Goal: Check status: Check status

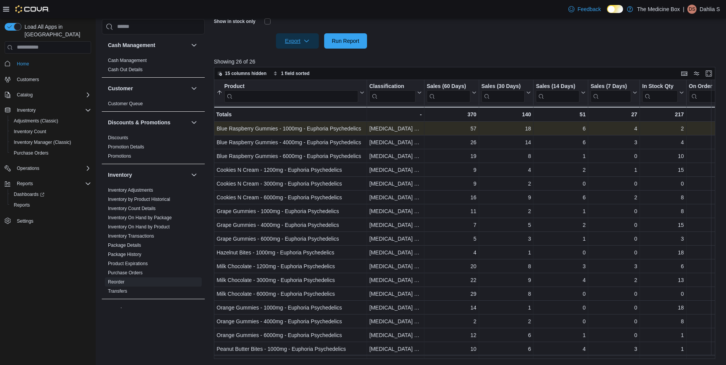
scroll to position [16, 0]
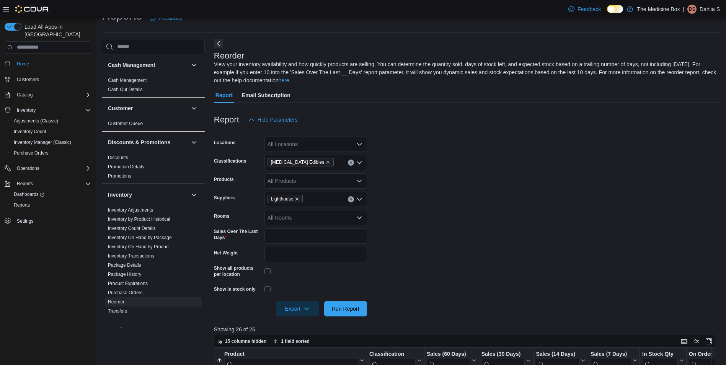
click at [309, 161] on span "[MEDICAL_DATA] Edibles" at bounding box center [300, 162] width 59 height 8
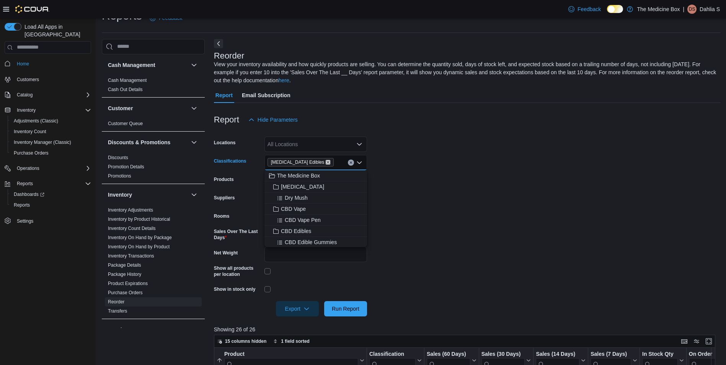
click at [326, 162] on icon "Remove Psilocybin Edibles from selection in this group" at bounding box center [328, 162] width 5 height 5
click at [298, 180] on div "Resins" at bounding box center [315, 180] width 93 height 8
click at [417, 205] on form "Locations All Locations Classifications Resins Combo box. Selected. Resins. Pre…" at bounding box center [467, 221] width 507 height 189
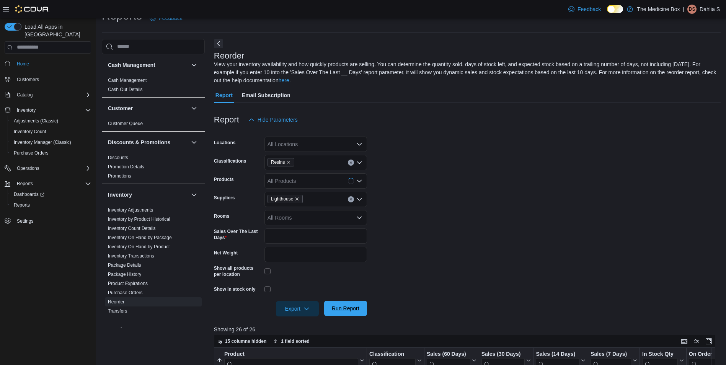
click at [351, 304] on span "Run Report" at bounding box center [346, 308] width 34 height 15
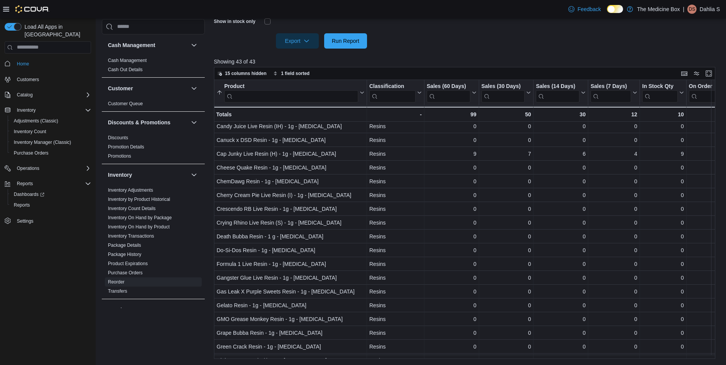
scroll to position [77, 0]
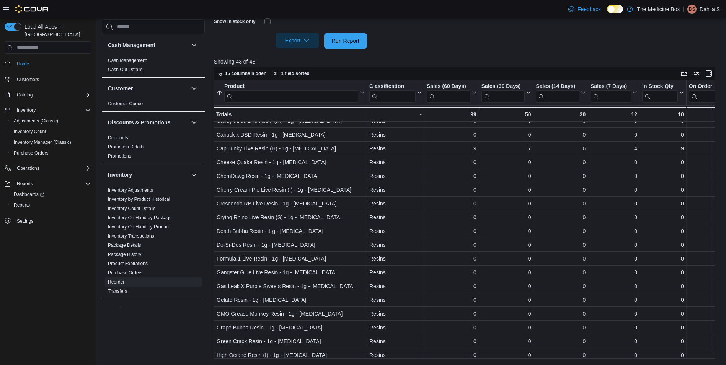
click at [288, 43] on span "Export" at bounding box center [298, 40] width 34 height 15
click at [290, 58] on span "Export to Excel" at bounding box center [298, 56] width 34 height 6
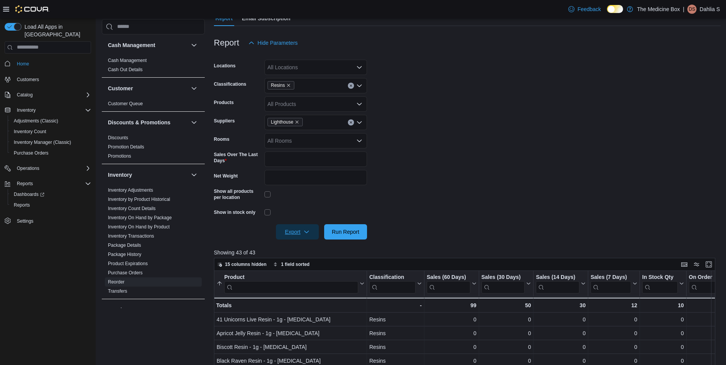
scroll to position [93, 0]
click at [289, 85] on icon "Remove Resins from selection in this group" at bounding box center [288, 85] width 5 height 5
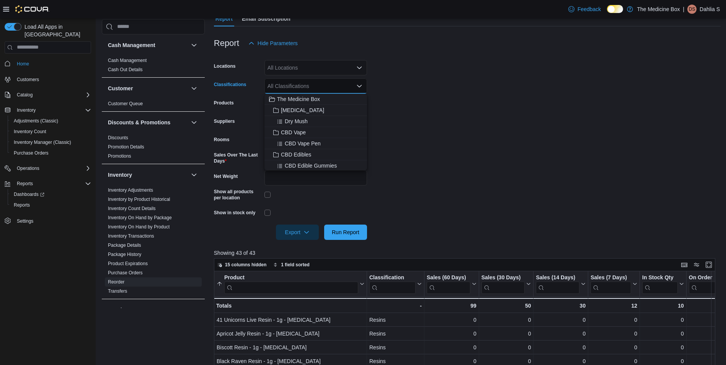
click at [298, 84] on div "All Classifications" at bounding box center [316, 85] width 103 height 15
click at [293, 160] on span "Sauces" at bounding box center [290, 159] width 18 height 8
click at [454, 148] on form "Locations All Locations Classifications Sauces Combo box. Selected. Sauces. Pre…" at bounding box center [467, 145] width 507 height 189
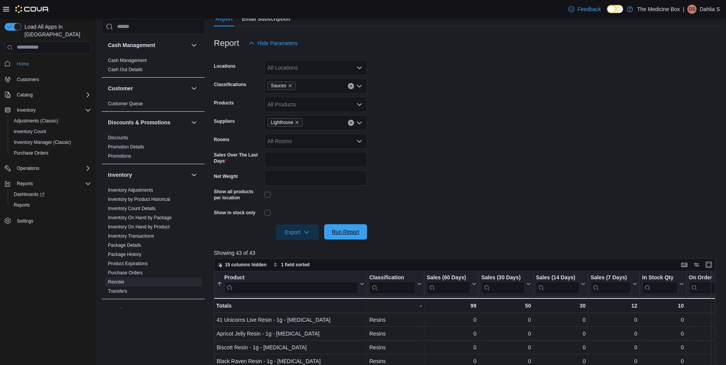
click at [351, 239] on span "Run Report" at bounding box center [346, 231] width 34 height 15
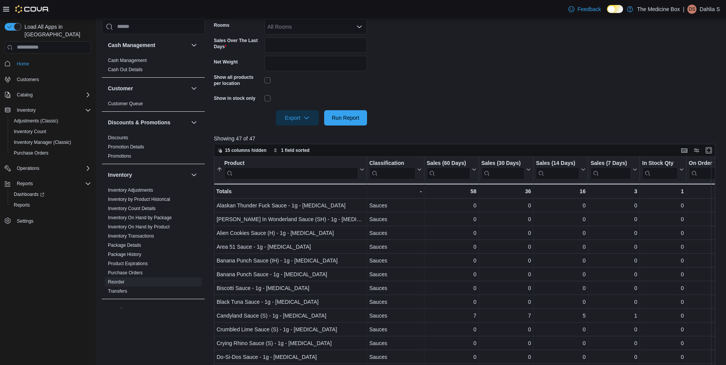
scroll to position [208, 0]
click at [294, 116] on span "Export" at bounding box center [298, 116] width 34 height 15
click at [309, 135] on span "Export to Excel" at bounding box center [298, 133] width 34 height 6
click at [31, 129] on span "Inventory Count" at bounding box center [30, 132] width 33 height 6
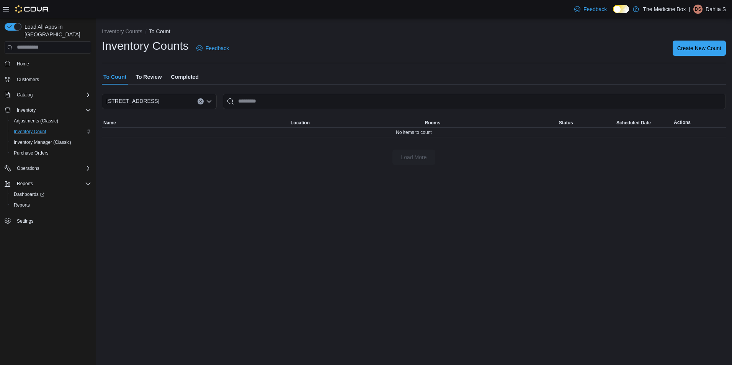
click at [152, 77] on span "To Review" at bounding box center [149, 76] width 26 height 15
click at [173, 77] on span "Completed" at bounding box center [185, 76] width 28 height 15
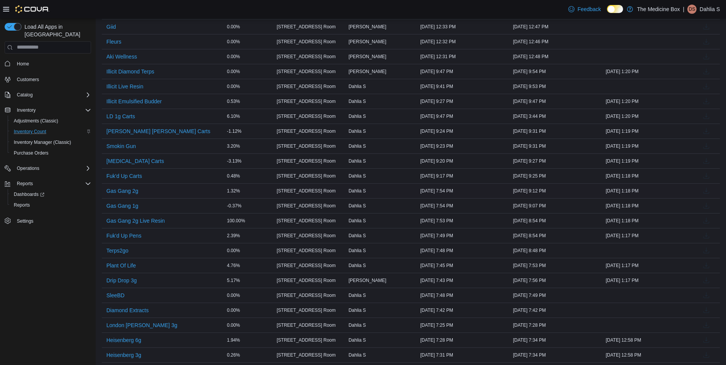
scroll to position [191, 0]
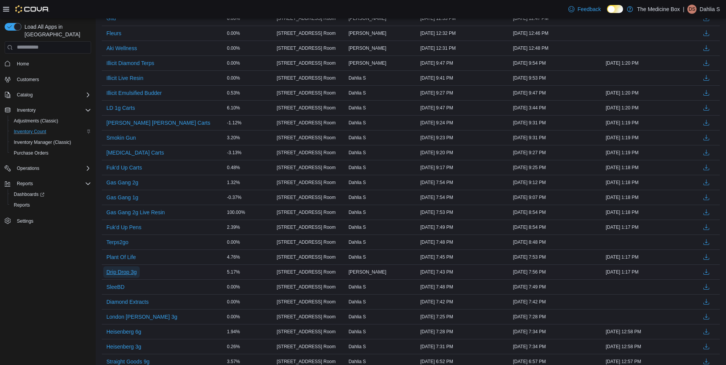
click at [125, 271] on span "Drip Drop 3g" at bounding box center [121, 272] width 30 height 8
